Goal: Information Seeking & Learning: Learn about a topic

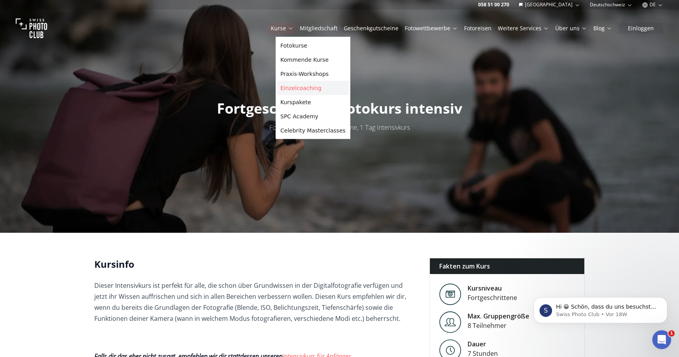
click at [303, 90] on link "Einzelcoaching" at bounding box center [313, 88] width 72 height 14
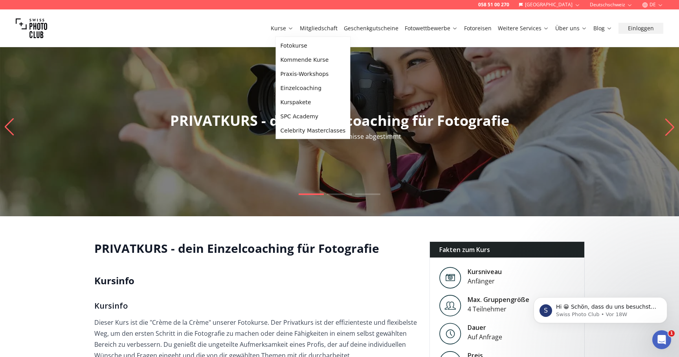
click at [293, 29] on link "Kurse" at bounding box center [282, 28] width 23 height 8
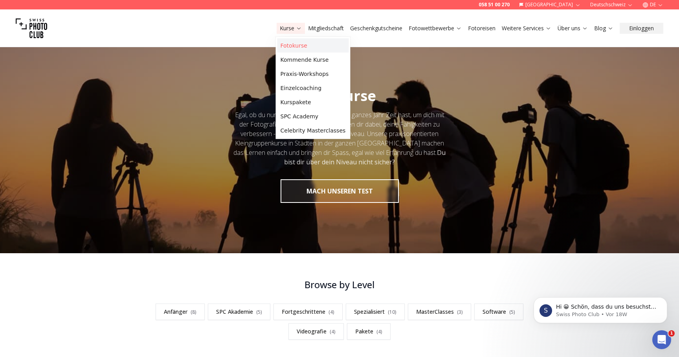
click at [291, 49] on link "Fotokurse" at bounding box center [313, 46] width 72 height 14
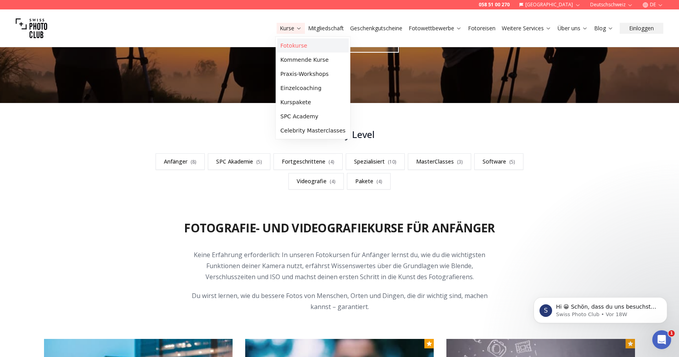
scroll to position [146, 0]
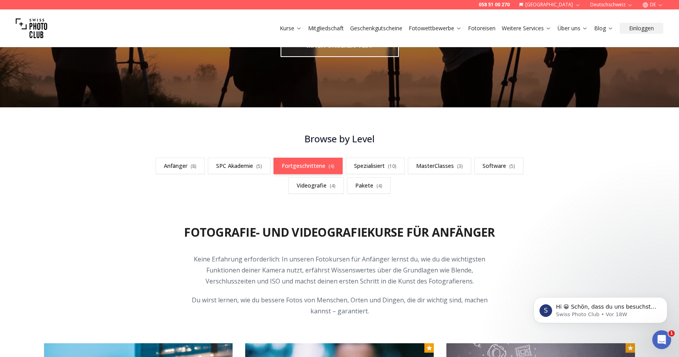
click at [308, 163] on link "Fortgeschrittene ( 4 )" at bounding box center [308, 166] width 69 height 17
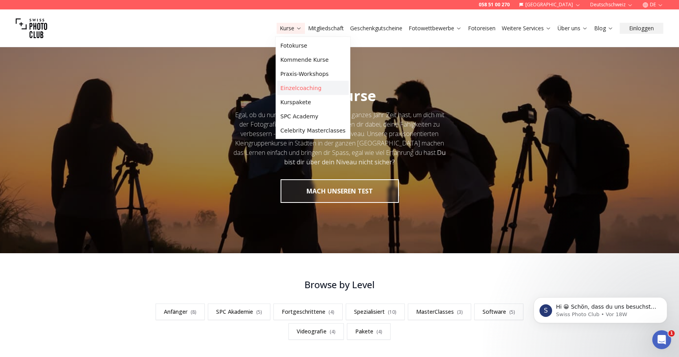
click at [292, 90] on link "Einzelcoaching" at bounding box center [313, 88] width 72 height 14
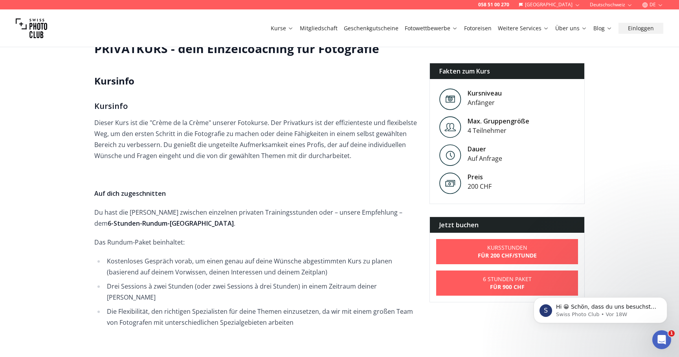
scroll to position [198, 0]
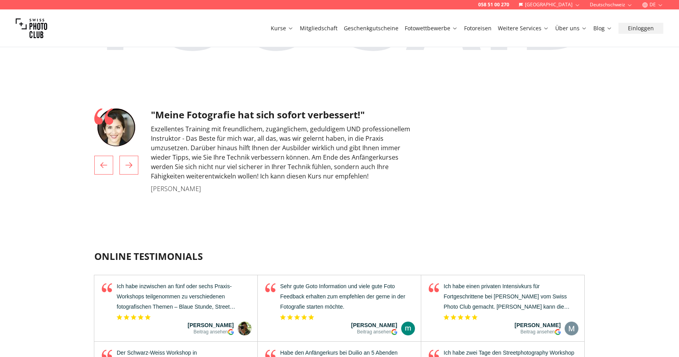
scroll to position [2580, 0]
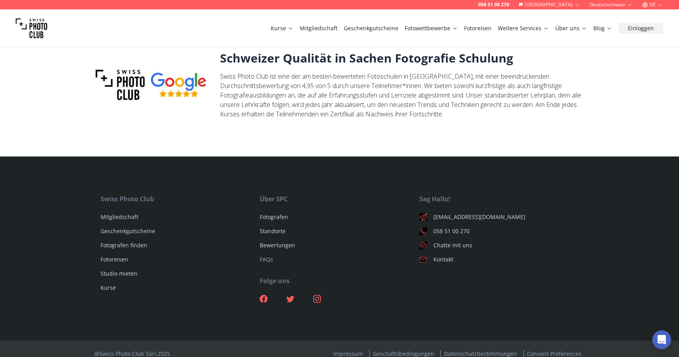
click at [267, 255] on link "FAQs" at bounding box center [266, 258] width 13 height 7
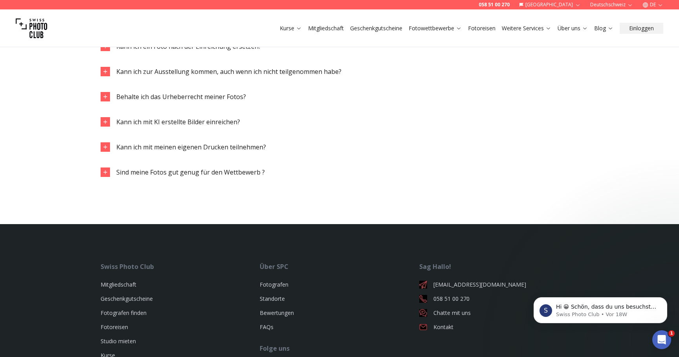
scroll to position [1350, 0]
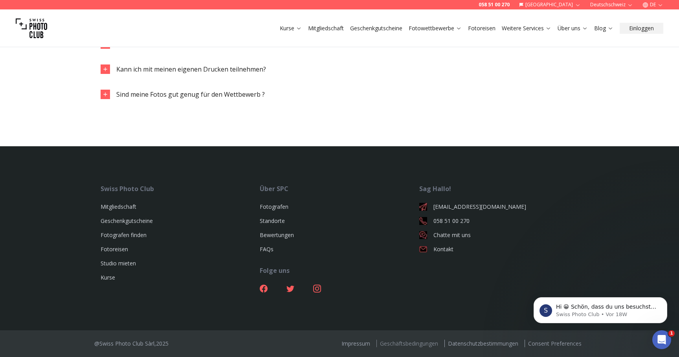
click at [398, 343] on link "Geschäftsbedingungen" at bounding box center [408, 343] width 65 height 7
